Goal: Find specific page/section: Find specific page/section

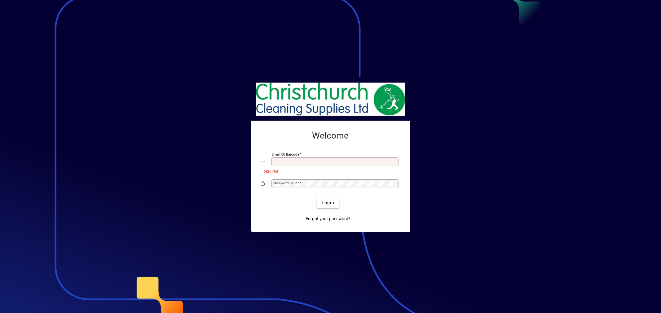
click at [282, 159] on input "Email or Barcode" at bounding box center [335, 161] width 125 height 5
type input "**********"
click at [295, 182] on mat-label "Password or Pin" at bounding box center [286, 183] width 27 height 4
click at [330, 203] on span "Login" at bounding box center [327, 203] width 13 height 7
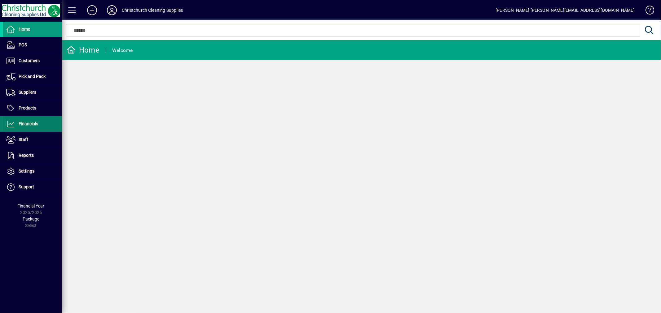
click at [27, 123] on span "Financials" at bounding box center [29, 123] width 20 height 5
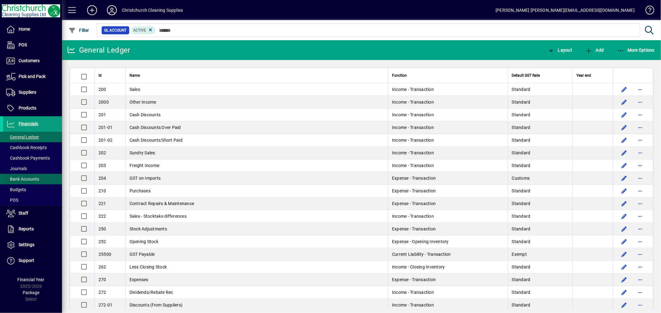
click at [33, 175] on span at bounding box center [32, 179] width 59 height 15
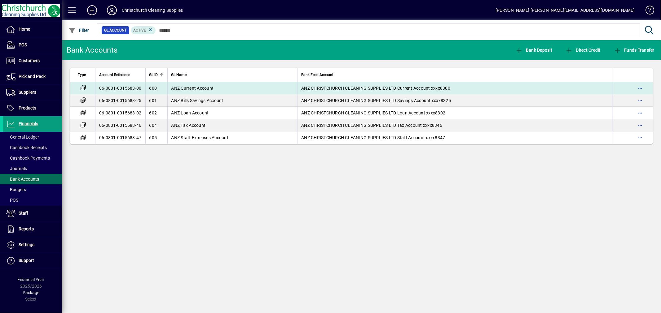
click at [183, 86] on span "ANZ Current Account" at bounding box center [192, 88] width 42 height 5
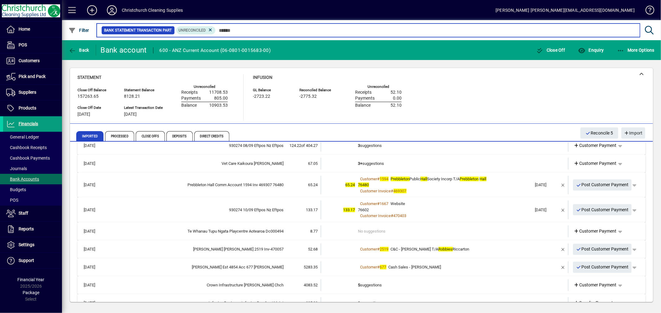
scroll to position [69, 0]
